Goal: Transaction & Acquisition: Purchase product/service

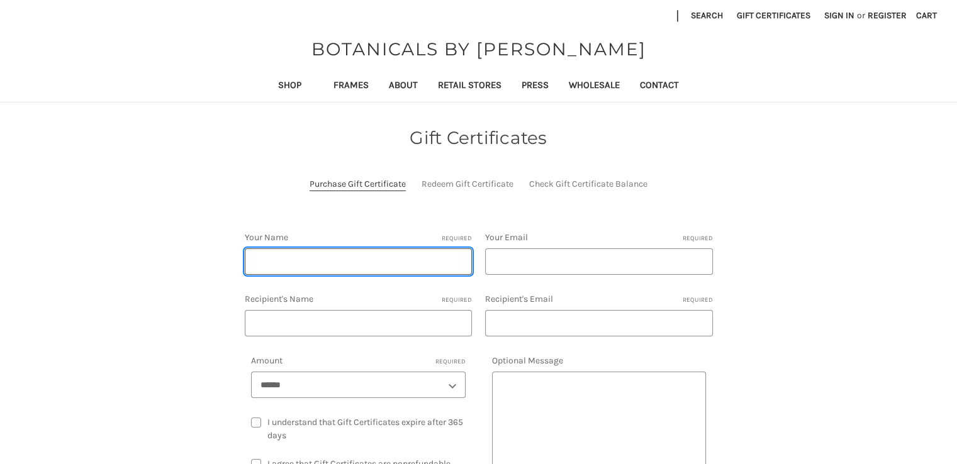
click at [426, 265] on input "Your Name Required" at bounding box center [359, 262] width 228 height 26
type input "MOHAMED ali"
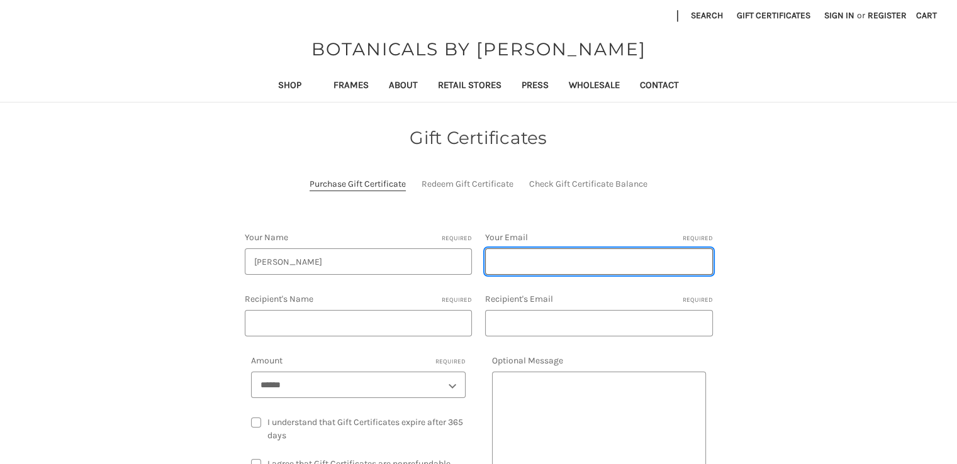
click at [556, 272] on input "Your Email Required" at bounding box center [599, 262] width 228 height 26
type input "twistertiktok1@gmail.com"
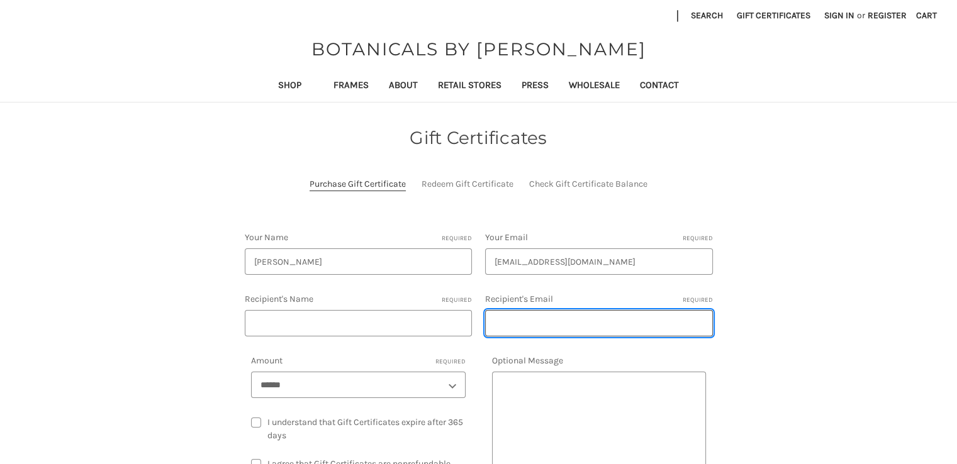
click at [563, 317] on input "Recipient's Email Required" at bounding box center [599, 323] width 228 height 26
type input "twistertiktok1@gmail.com"
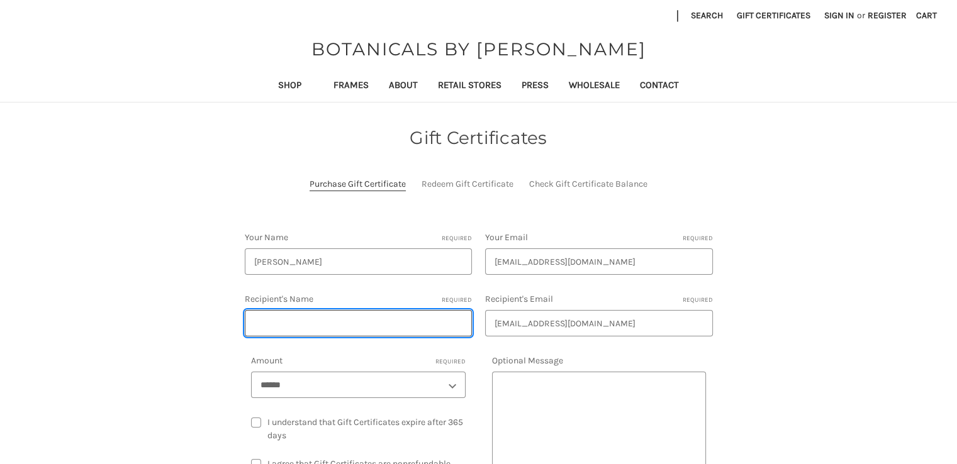
click at [413, 327] on input "Recipient's Name Required" at bounding box center [359, 323] width 228 height 26
type input "‪Ava"
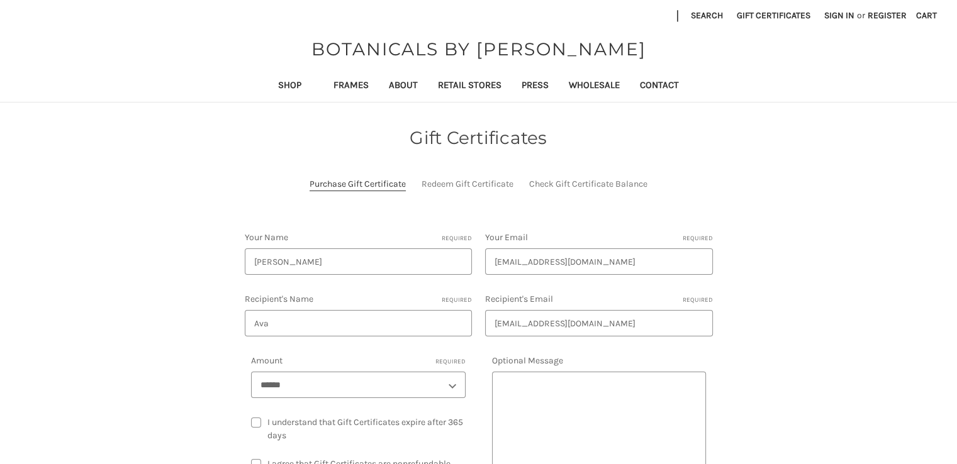
click at [254, 418] on label "I understand that Gift Certificates expire after 365 days" at bounding box center [358, 429] width 215 height 26
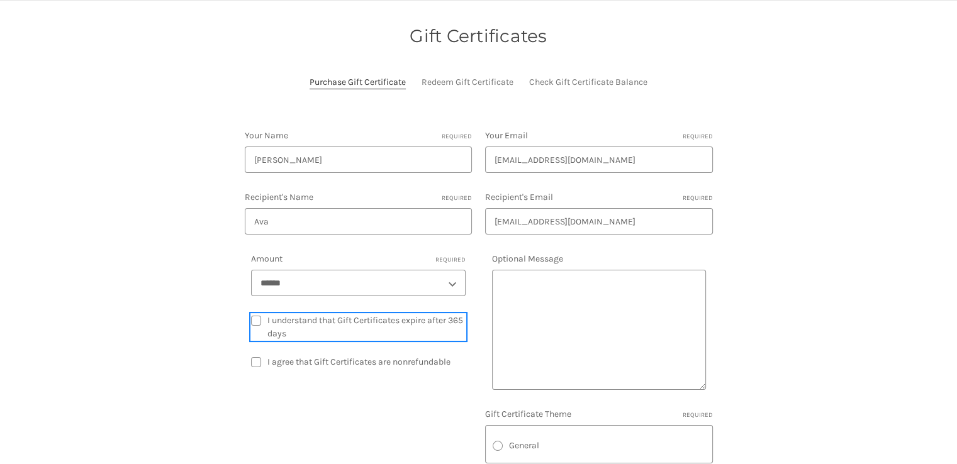
scroll to position [106, 0]
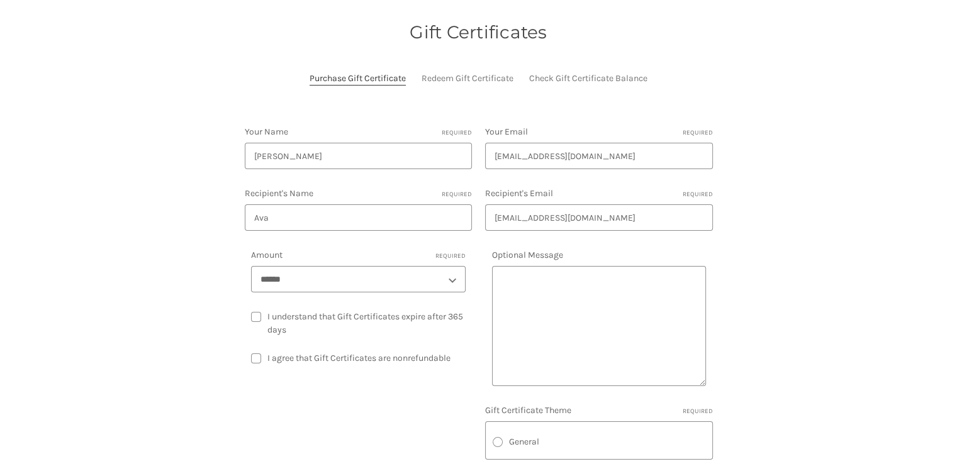
click at [260, 356] on label "I agree that Gift Certificates are nonrefundable" at bounding box center [358, 358] width 215 height 13
click at [520, 444] on label "General" at bounding box center [599, 441] width 213 height 13
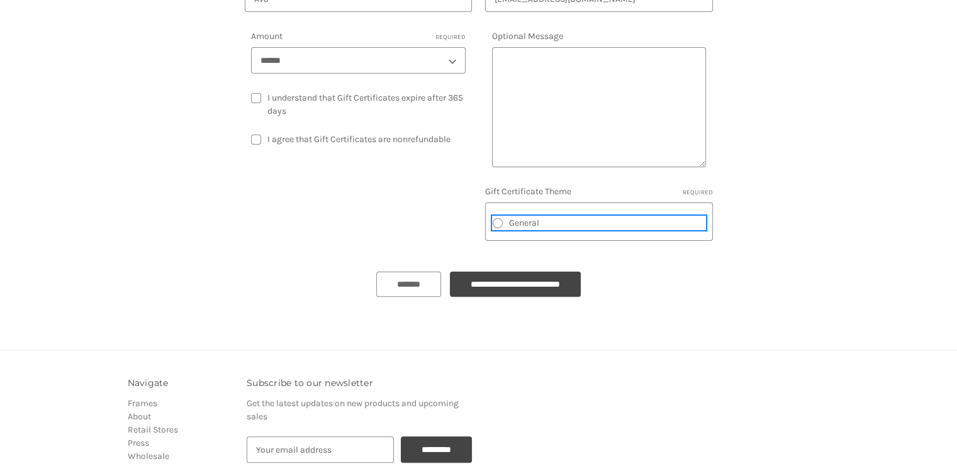
scroll to position [359, 0]
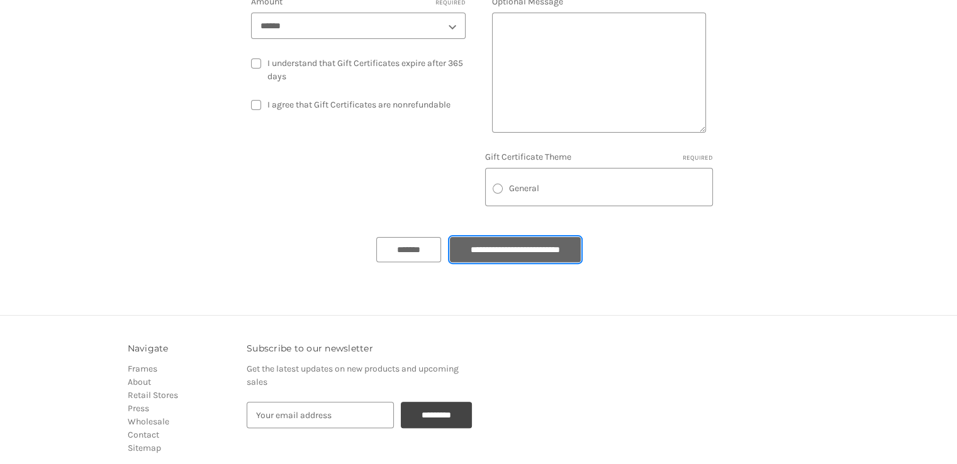
click at [522, 255] on input "**********" at bounding box center [515, 249] width 131 height 25
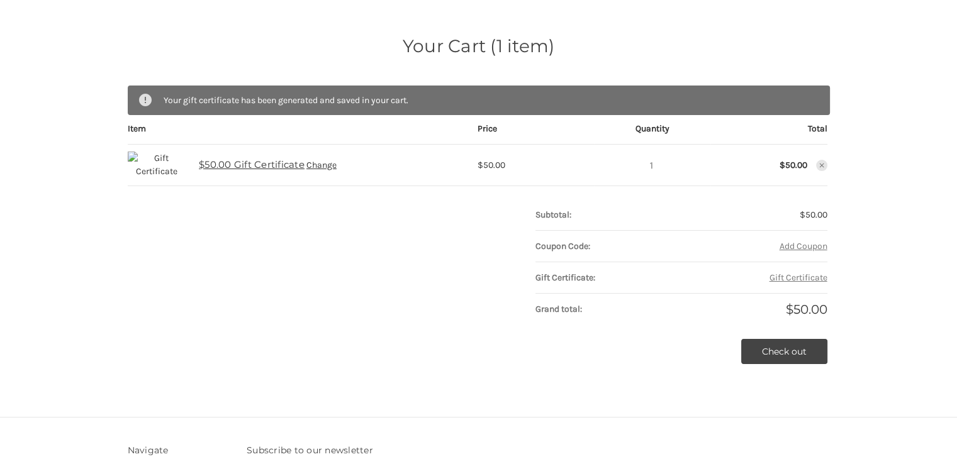
scroll to position [106, 0]
click at [790, 343] on link "Check out" at bounding box center [784, 351] width 86 height 25
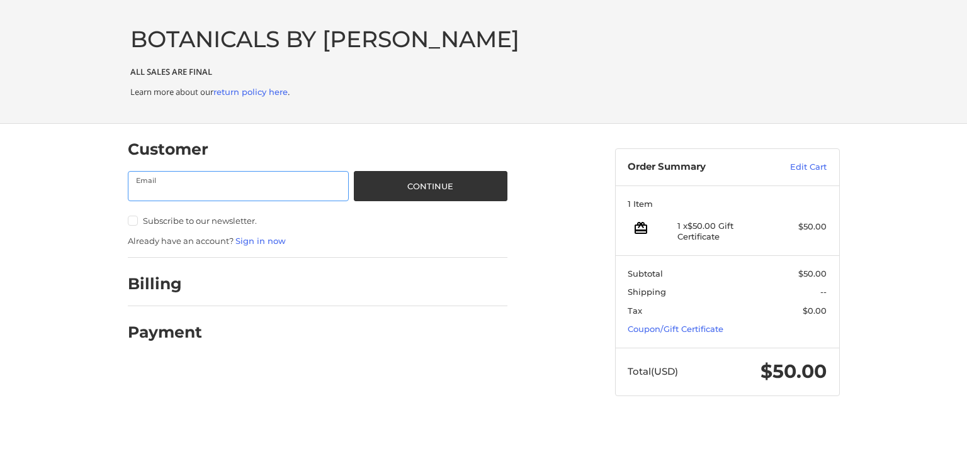
click at [321, 177] on input "Email" at bounding box center [239, 186] width 222 height 30
type input "twistertiktok1@gmail.com"
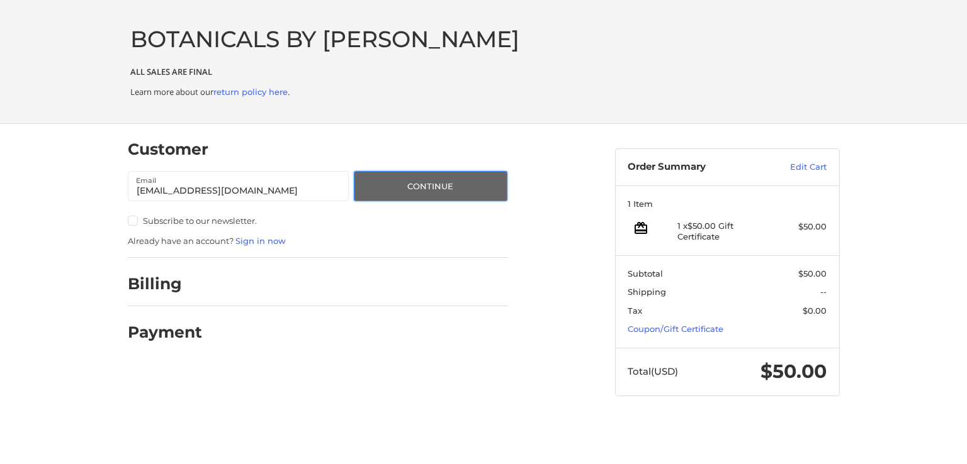
click at [439, 186] on button "Continue" at bounding box center [430, 186] width 153 height 30
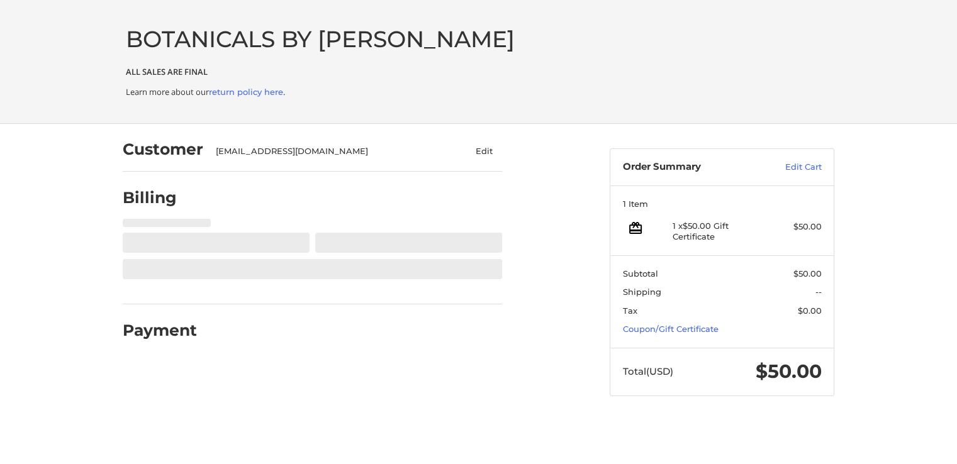
select select "**"
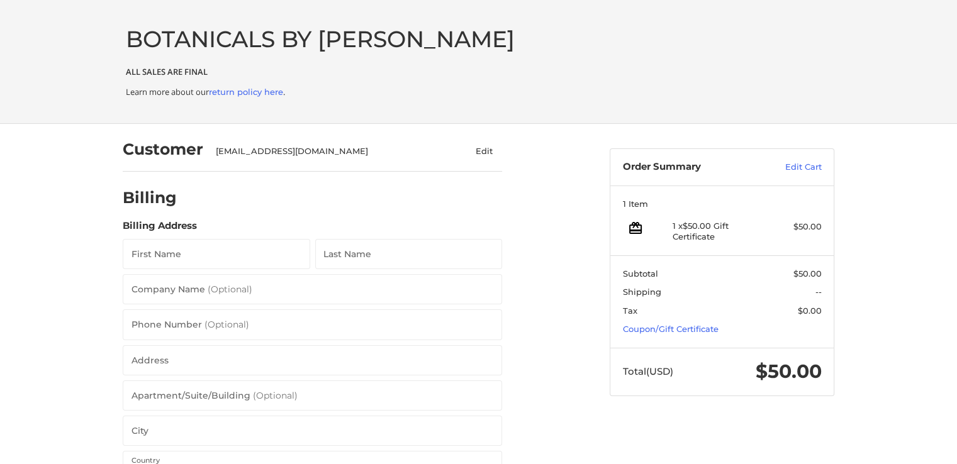
scroll to position [78, 0]
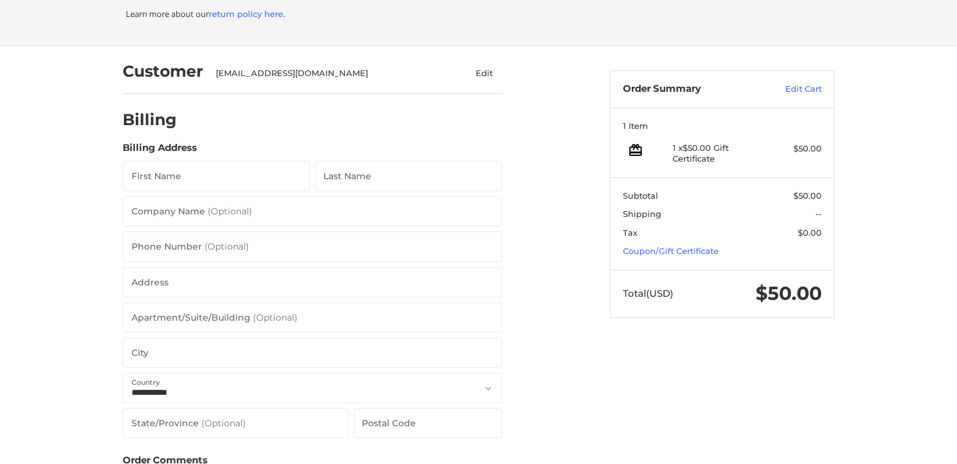
click at [282, 165] on input "First Name" at bounding box center [217, 176] width 188 height 30
type input "‪Ava"
type input "Dama‬‏"
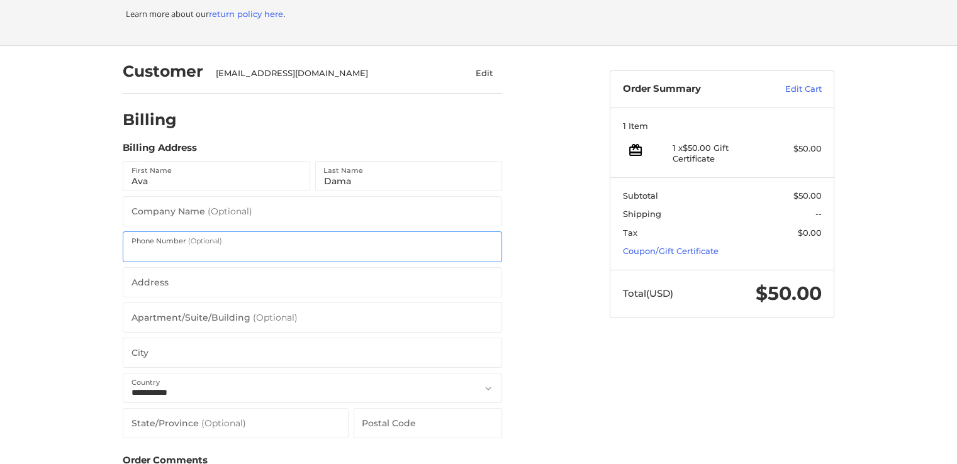
type input "+12223656532"
type input "cairo"
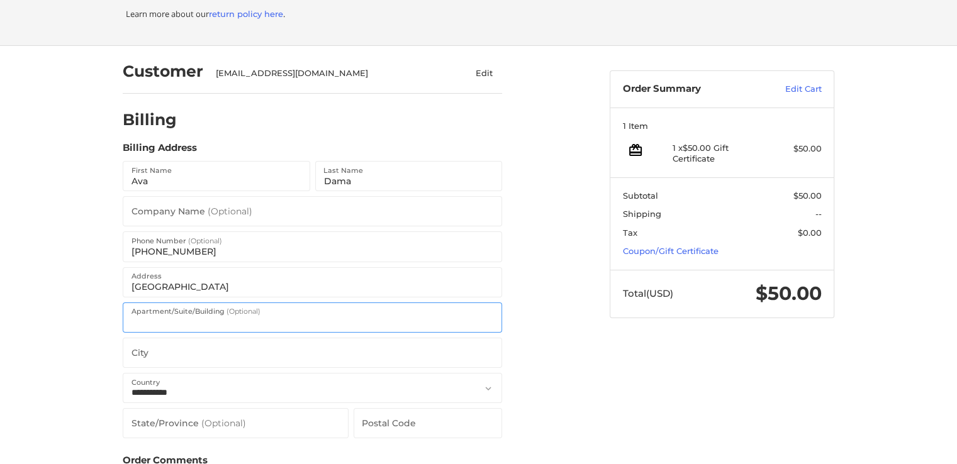
type input "cairi"
type input "al"
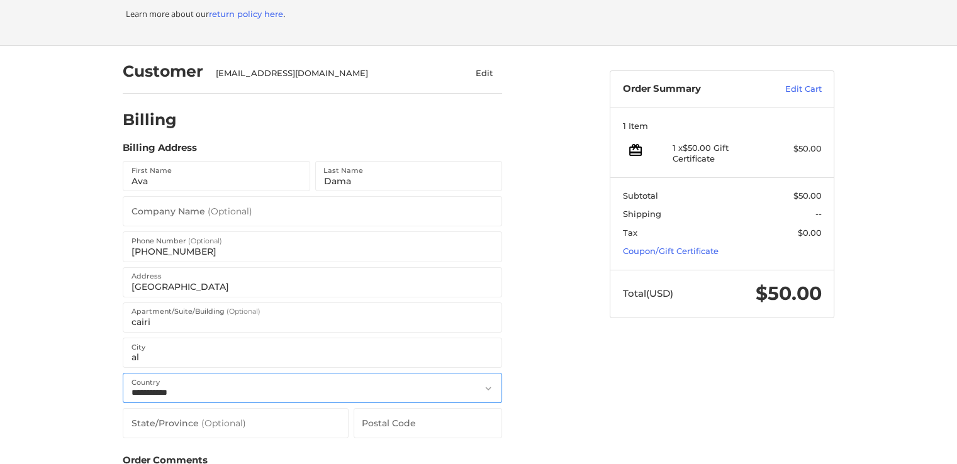
select select "**"
type input "10060"
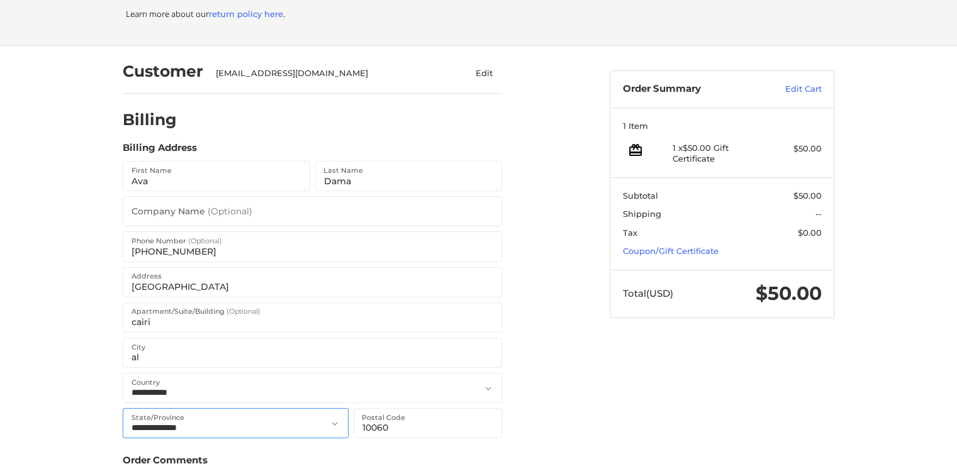
select select "**"
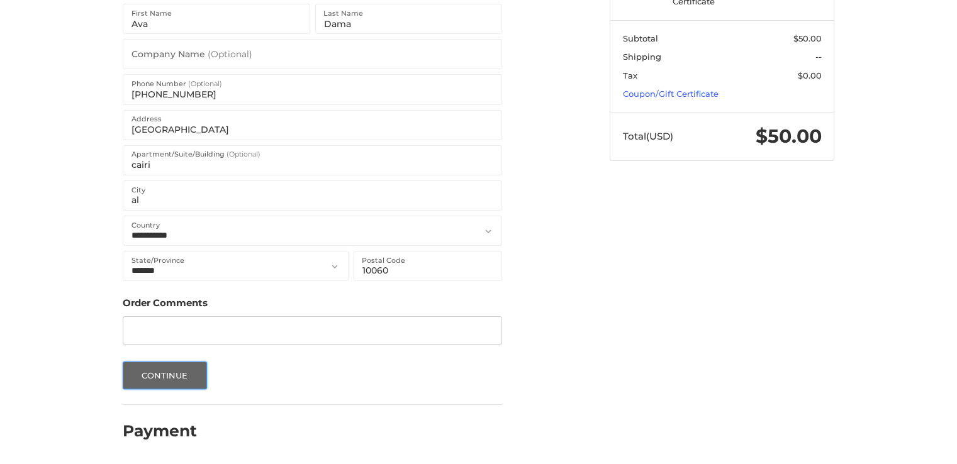
click at [164, 372] on button "Continue" at bounding box center [165, 376] width 84 height 28
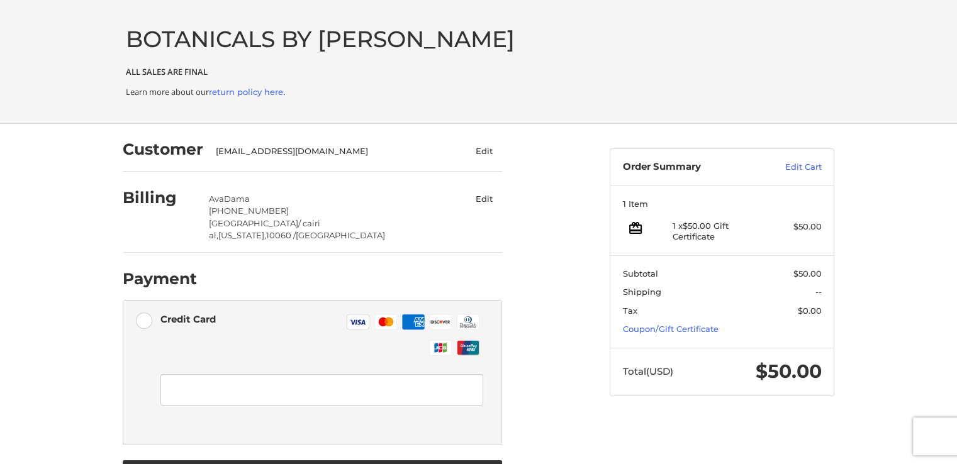
scroll to position [57, 0]
